Goal: Navigation & Orientation: Go to known website

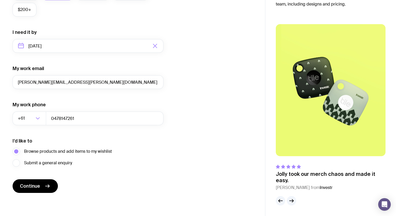
click at [289, 200] on icon "button" at bounding box center [292, 200] width 6 height 6
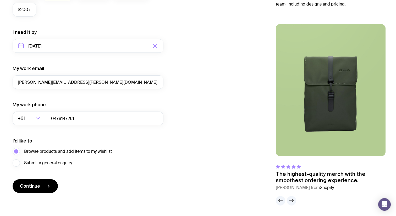
click at [289, 200] on icon "button" at bounding box center [292, 200] width 6 height 6
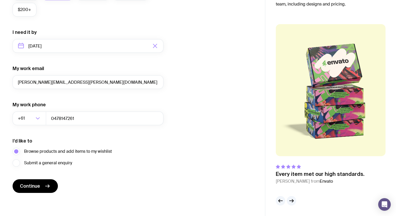
click at [289, 200] on icon "button" at bounding box center [292, 200] width 6 height 6
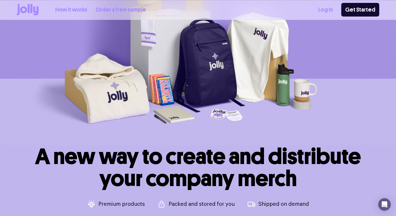
click at [95, 92] on img at bounding box center [198, 51] width 396 height 187
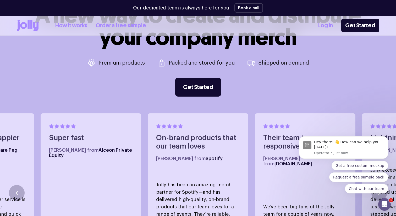
scroll to position [291, 0]
